Goal: Transaction & Acquisition: Book appointment/travel/reservation

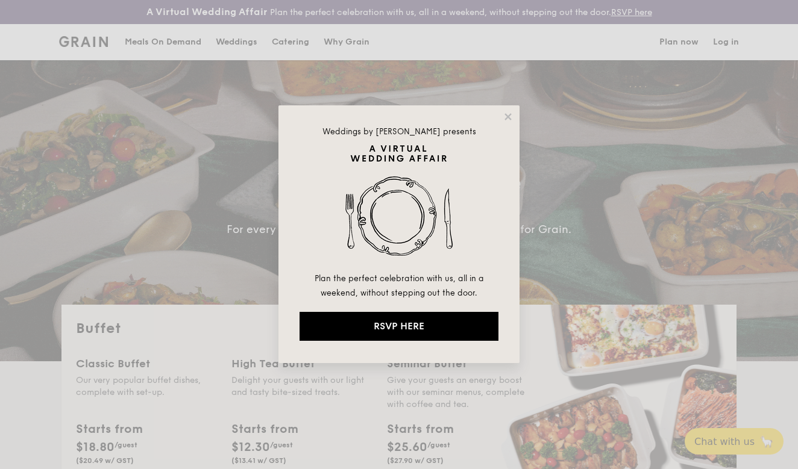
select select
click at [504, 115] on icon at bounding box center [507, 116] width 11 height 11
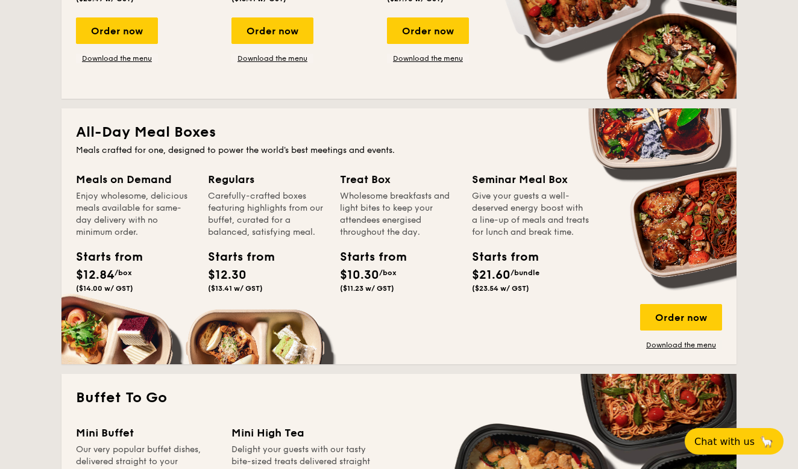
scroll to position [461, 0]
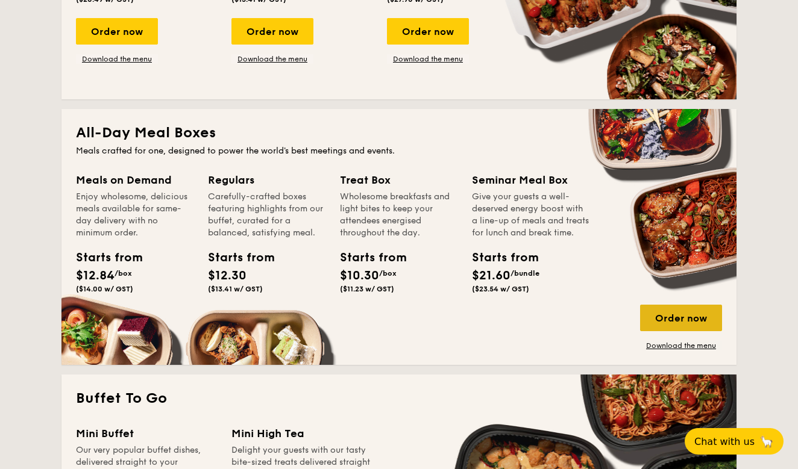
click at [668, 319] on div "Order now" at bounding box center [681, 318] width 82 height 27
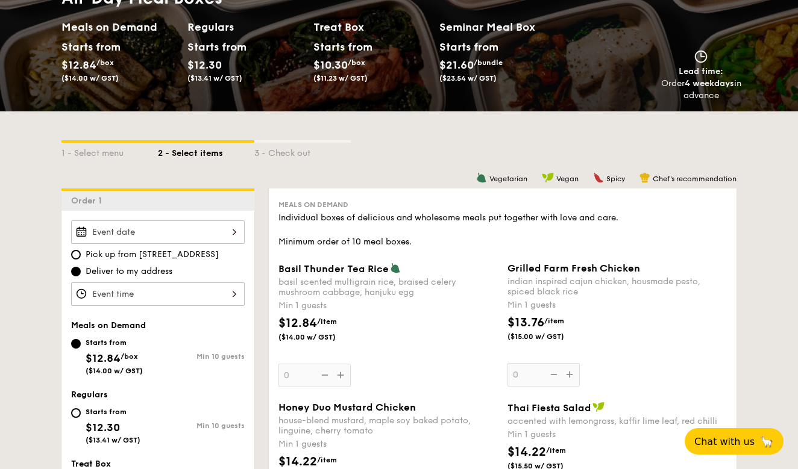
scroll to position [190, 0]
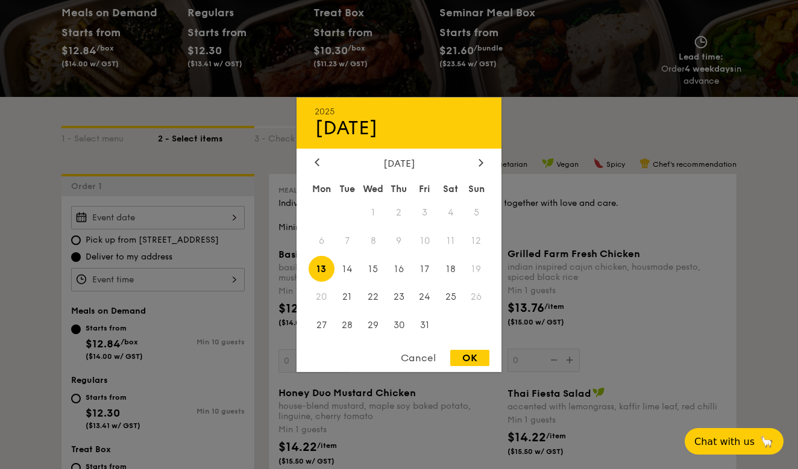
click at [189, 221] on div "2025 Oct [DATE] Tue Wed Thu Fri Sat Sun 1 2 3 4 5 6 7 8 9 10 11 12 13 14 15 16 …" at bounding box center [157, 217] width 173 height 23
click at [343, 268] on span "14" at bounding box center [347, 269] width 26 height 26
click at [342, 242] on span "7" at bounding box center [347, 241] width 26 height 26
click at [375, 242] on span "8" at bounding box center [373, 241] width 26 height 26
click at [408, 364] on div "Cancel" at bounding box center [418, 358] width 59 height 16
